Goal: Task Accomplishment & Management: Manage account settings

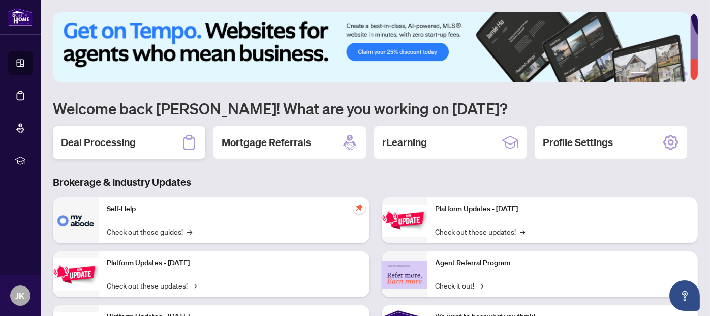
click at [107, 137] on h2 "Deal Processing" at bounding box center [98, 142] width 75 height 14
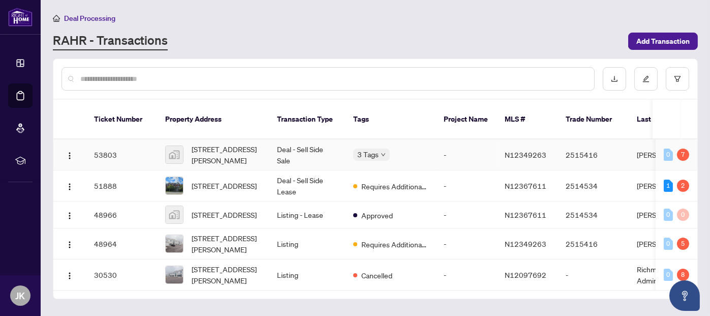
click at [316, 139] on td "Deal - Sell Side Sale" at bounding box center [307, 154] width 76 height 31
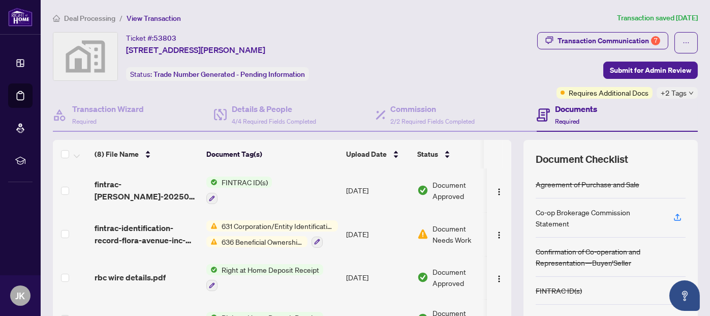
click at [459, 223] on span "Document Needs Work" at bounding box center [458, 234] width 53 height 22
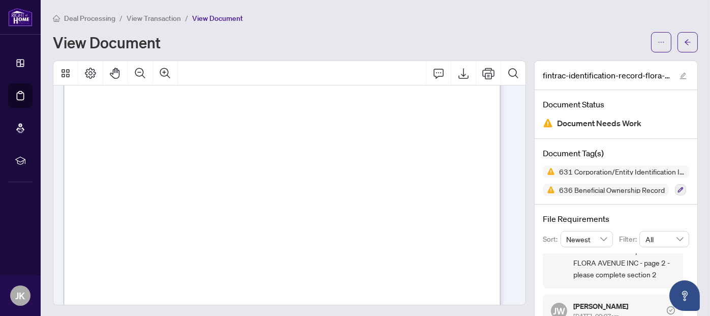
scroll to position [203, 0]
drag, startPoint x: 93, startPoint y: 197, endPoint x: 183, endPoint y: 201, distance: 90.0
click at [183, 201] on div "Corporation/Entity Identification Information Record NOTE: A Corporation/Entity…" at bounding box center [371, 289] width 614 height 795
click at [164, 213] on span "6. Source of Verification record:" at bounding box center [124, 216] width 78 height 6
drag, startPoint x: 369, startPoint y: 224, endPoint x: 416, endPoint y: 224, distance: 46.2
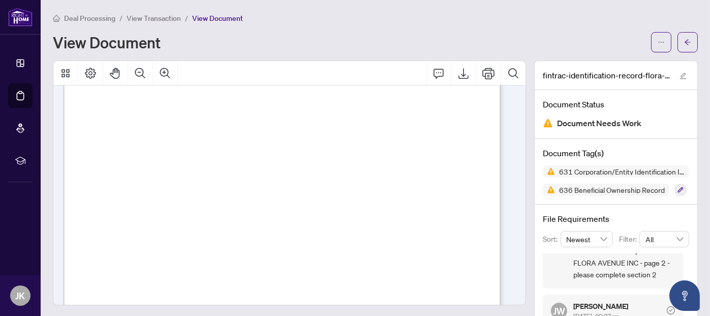
click at [416, 224] on span "Records may be paper or electronic version. If record is in paper format or ele…" at bounding box center [281, 225] width 392 height 7
click at [438, 209] on div "Corporation/Entity Identification Information Record NOTE: A Corporation/Entity…" at bounding box center [371, 289] width 614 height 795
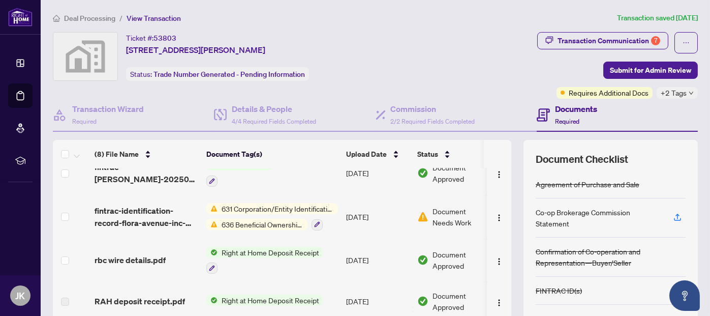
click at [250, 206] on span "631 Corporation/Entity Identification InformationRecord" at bounding box center [277, 208] width 120 height 11
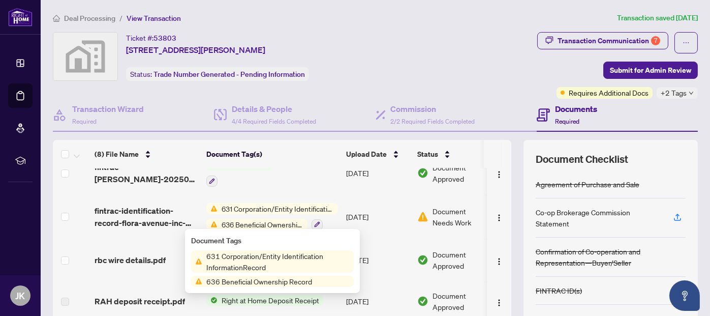
click at [251, 281] on span "636 Beneficial Ownership Record" at bounding box center [259, 280] width 114 height 11
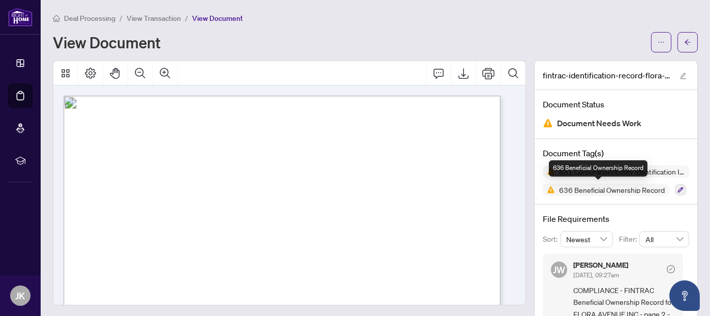
click at [646, 186] on span "636 Beneficial Ownership Record" at bounding box center [612, 189] width 114 height 7
click at [677, 186] on icon "button" at bounding box center [680, 189] width 6 height 6
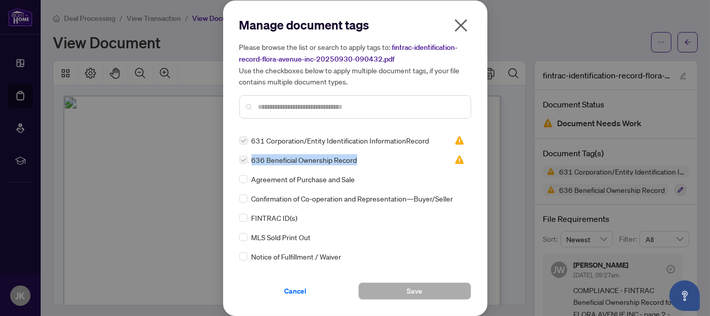
drag, startPoint x: 252, startPoint y: 159, endPoint x: 359, endPoint y: 162, distance: 107.3
click at [359, 162] on div "636 Beneficial Ownership Record" at bounding box center [340, 159] width 203 height 11
click at [380, 166] on div "631 Corporation/Entity Identification InformationRecord 636 Beneficial Ownershi…" at bounding box center [355, 198] width 232 height 127
click at [459, 25] on icon "close" at bounding box center [460, 25] width 13 height 13
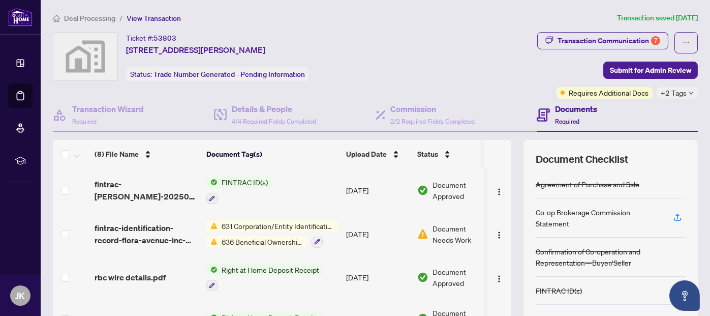
click at [243, 177] on span "FINTRAC ID(s)" at bounding box center [244, 181] width 54 height 11
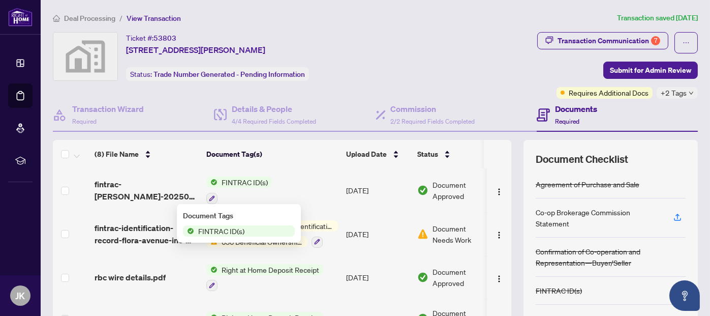
click at [231, 229] on span "FINTRAC ID(s)" at bounding box center [221, 230] width 54 height 11
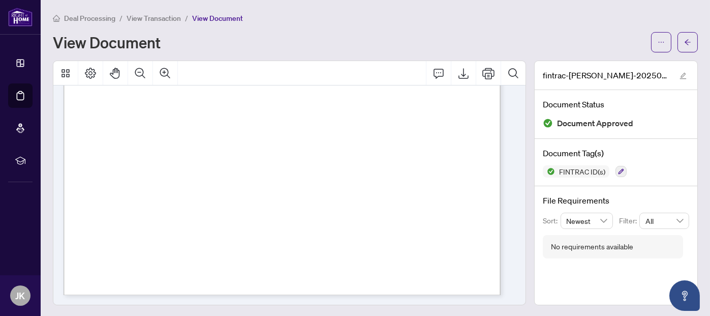
scroll to position [1, 0]
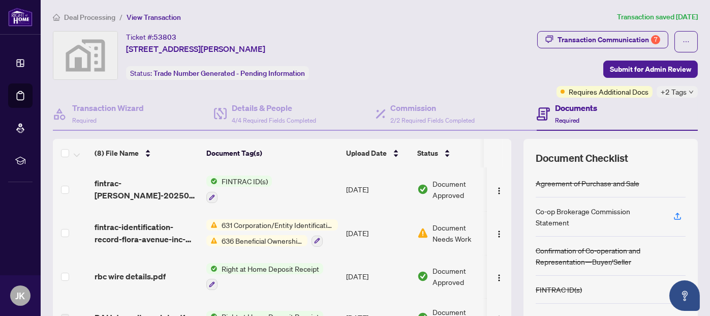
click at [240, 178] on span "FINTRAC ID(s)" at bounding box center [244, 180] width 54 height 11
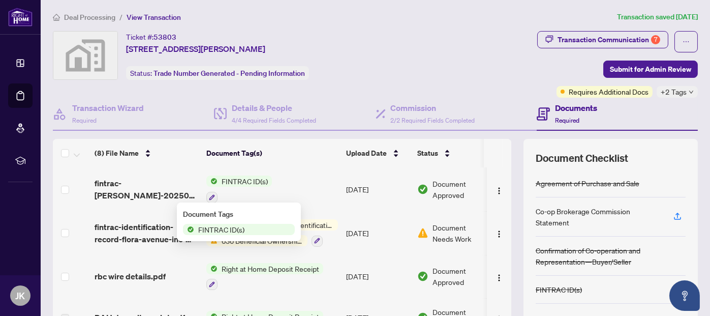
click at [312, 184] on td "FINTRAC ID(s)" at bounding box center [272, 189] width 140 height 44
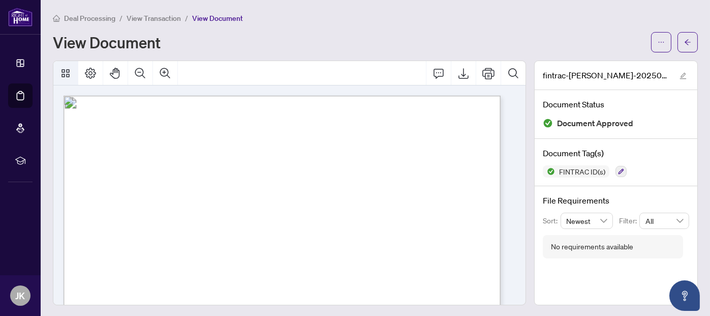
click at [67, 73] on icon "Thumbnails" at bounding box center [65, 73] width 8 height 8
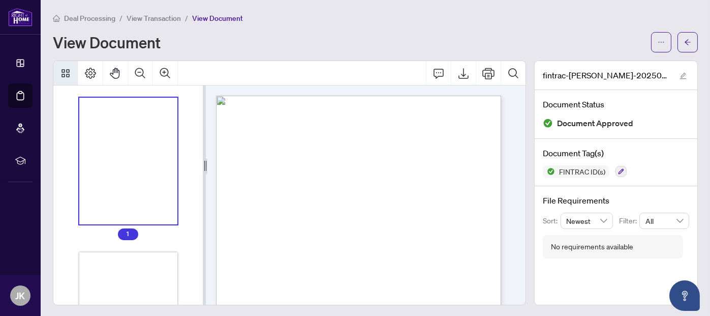
click at [67, 73] on icon "Thumbnails" at bounding box center [65, 73] width 8 height 8
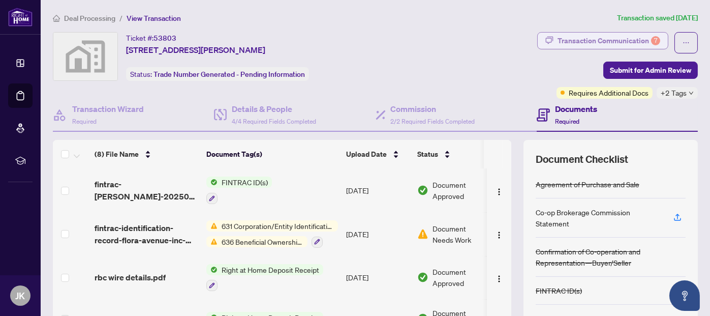
click at [637, 42] on div "Transaction Communication 7" at bounding box center [608, 41] width 103 height 16
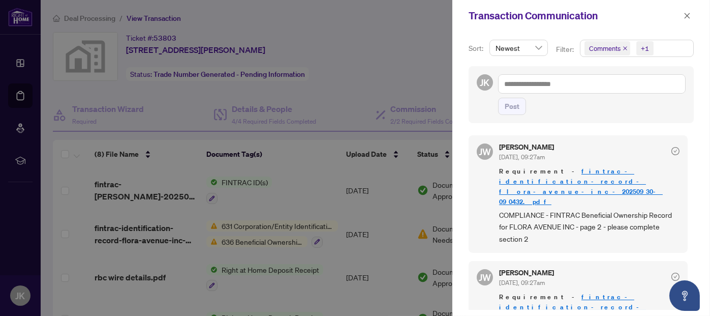
click at [571, 171] on link "fintrac-identification-record-flora-avenue-inc-20250930-090432.pdf" at bounding box center [581, 186] width 164 height 39
